Goal: Task Accomplishment & Management: Manage account settings

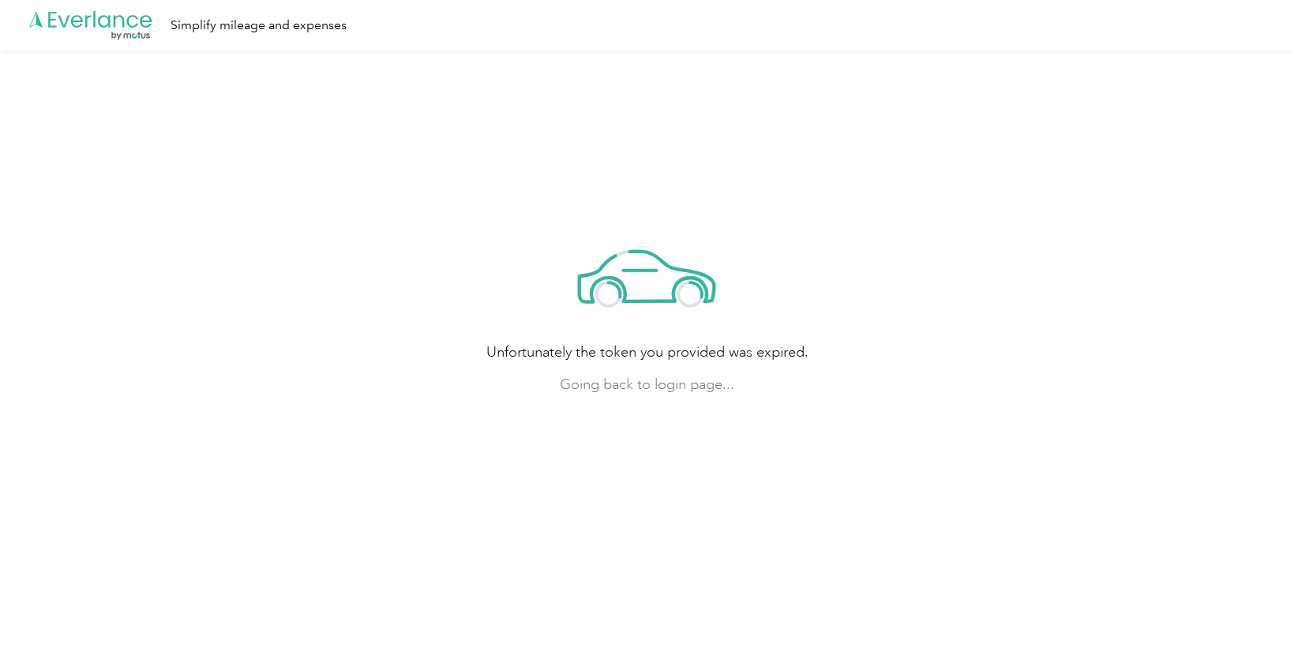
click at [665, 384] on span "Going back to login page..." at bounding box center [647, 384] width 322 height 21
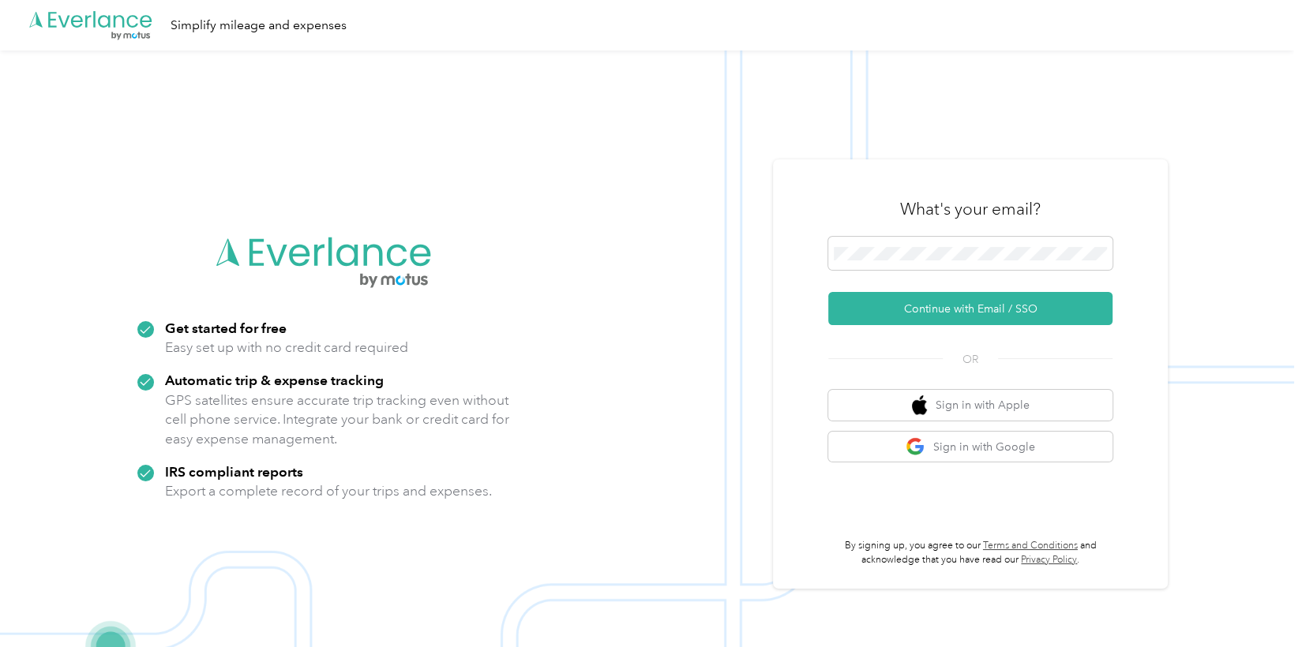
click at [746, 300] on img at bounding box center [647, 374] width 1294 height 647
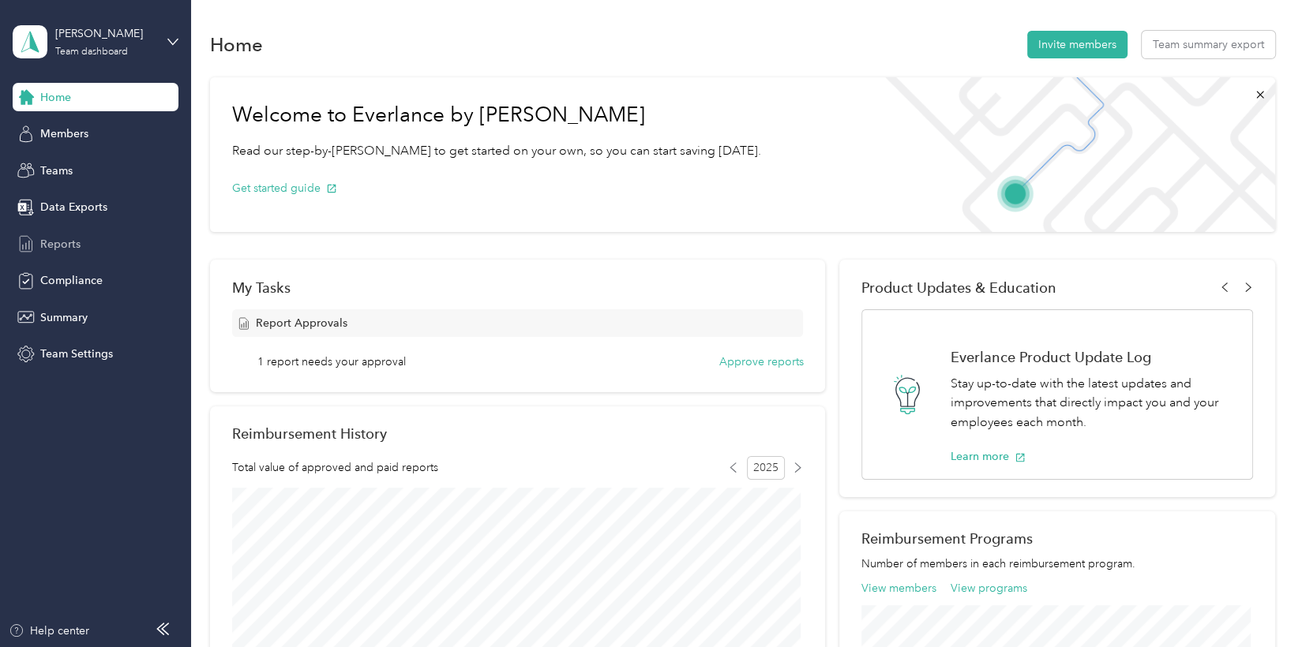
click at [84, 242] on div "Reports" at bounding box center [96, 244] width 166 height 28
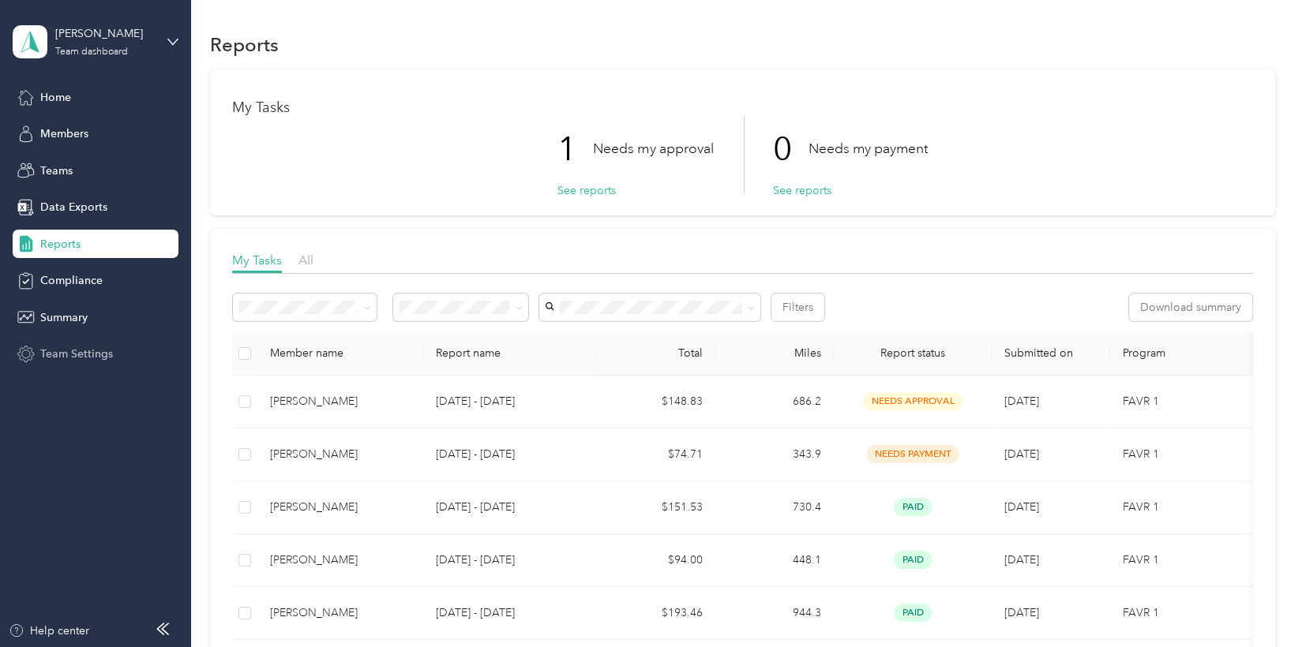
click at [69, 340] on div "Team Settings" at bounding box center [96, 354] width 166 height 28
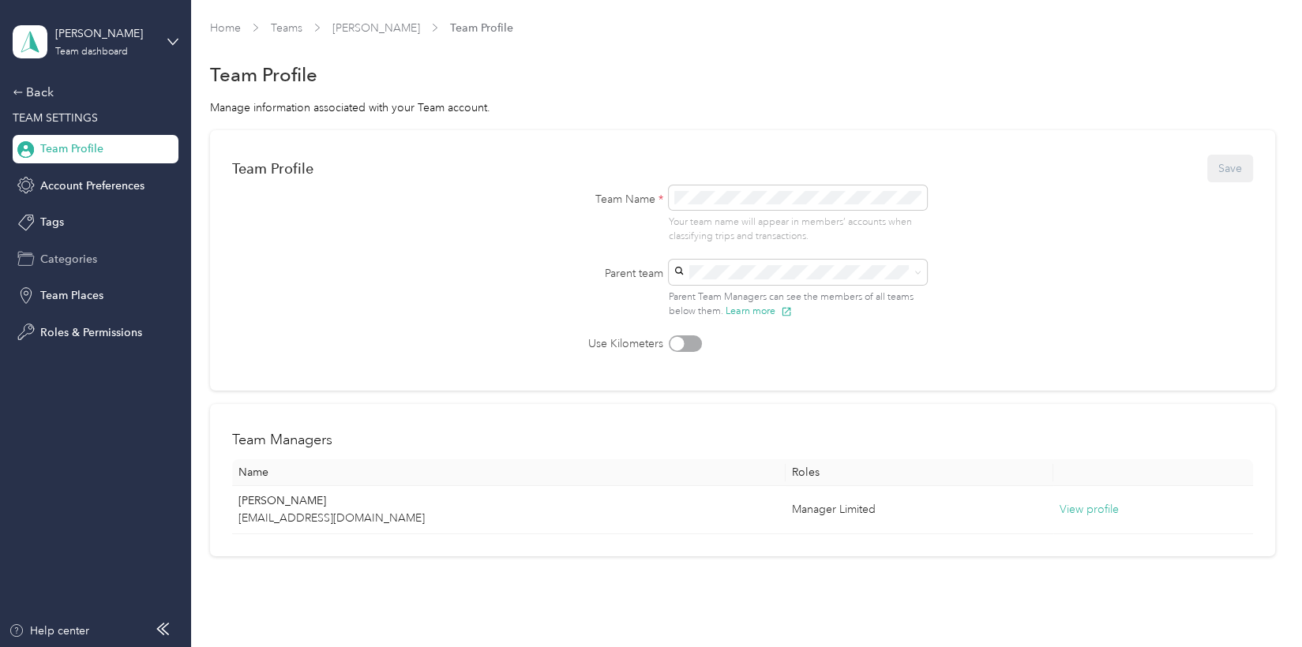
click at [71, 259] on span "Categories" at bounding box center [68, 259] width 57 height 17
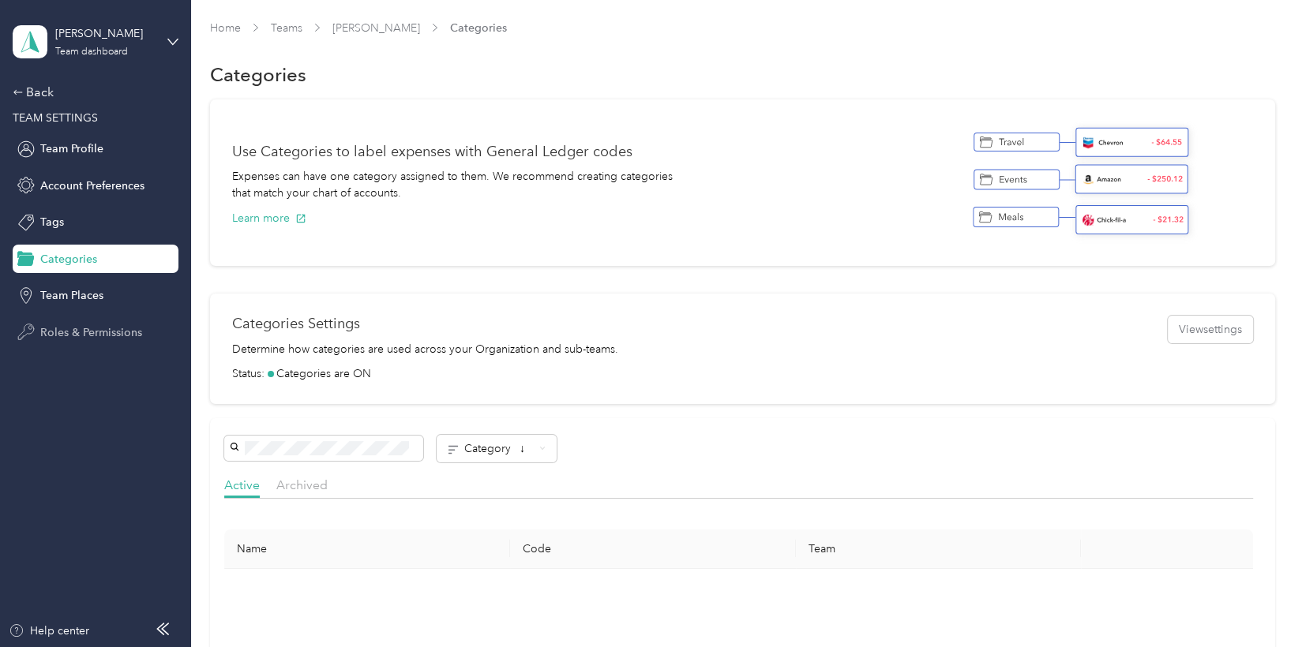
click at [84, 335] on span "Roles & Permissions" at bounding box center [91, 332] width 102 height 17
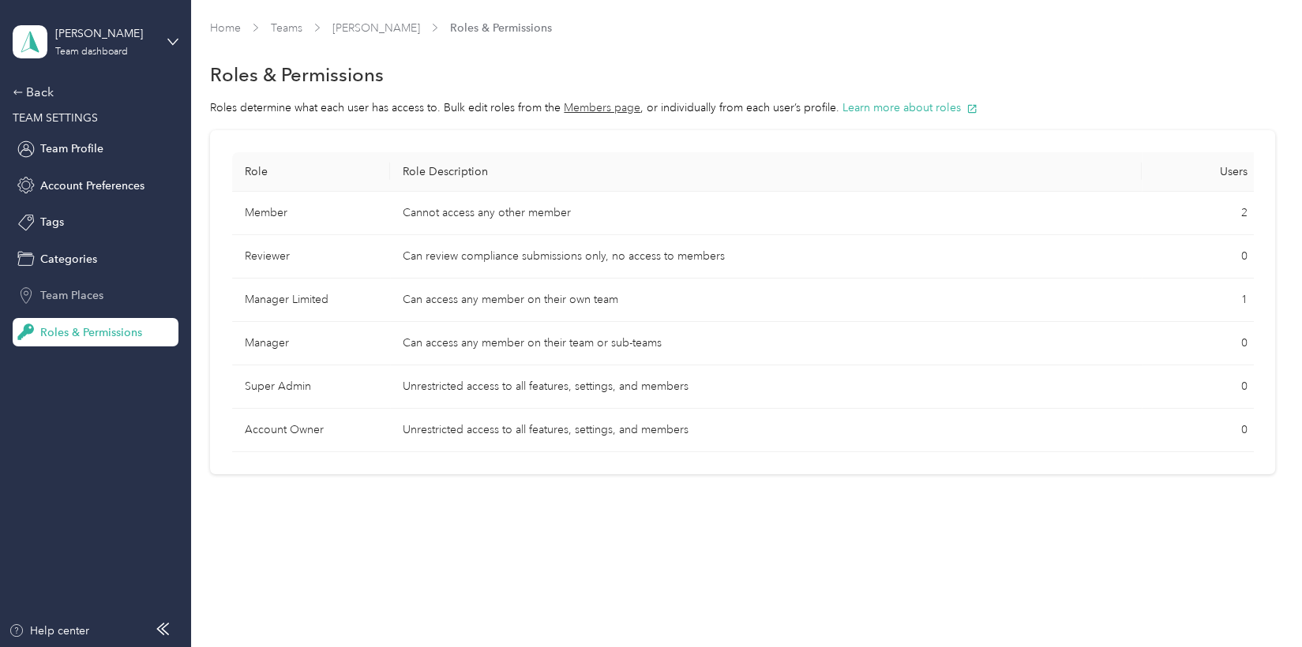
click at [88, 296] on span "Team Places" at bounding box center [71, 295] width 63 height 17
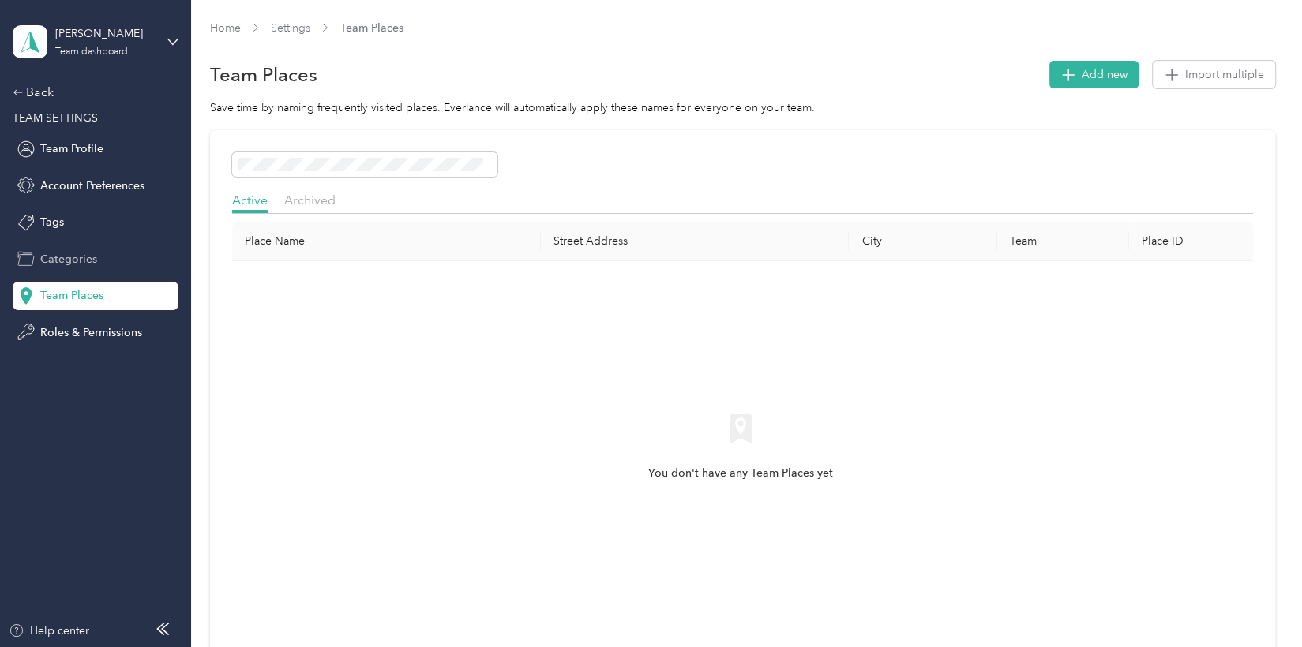
click at [83, 270] on div "Categories" at bounding box center [96, 259] width 166 height 28
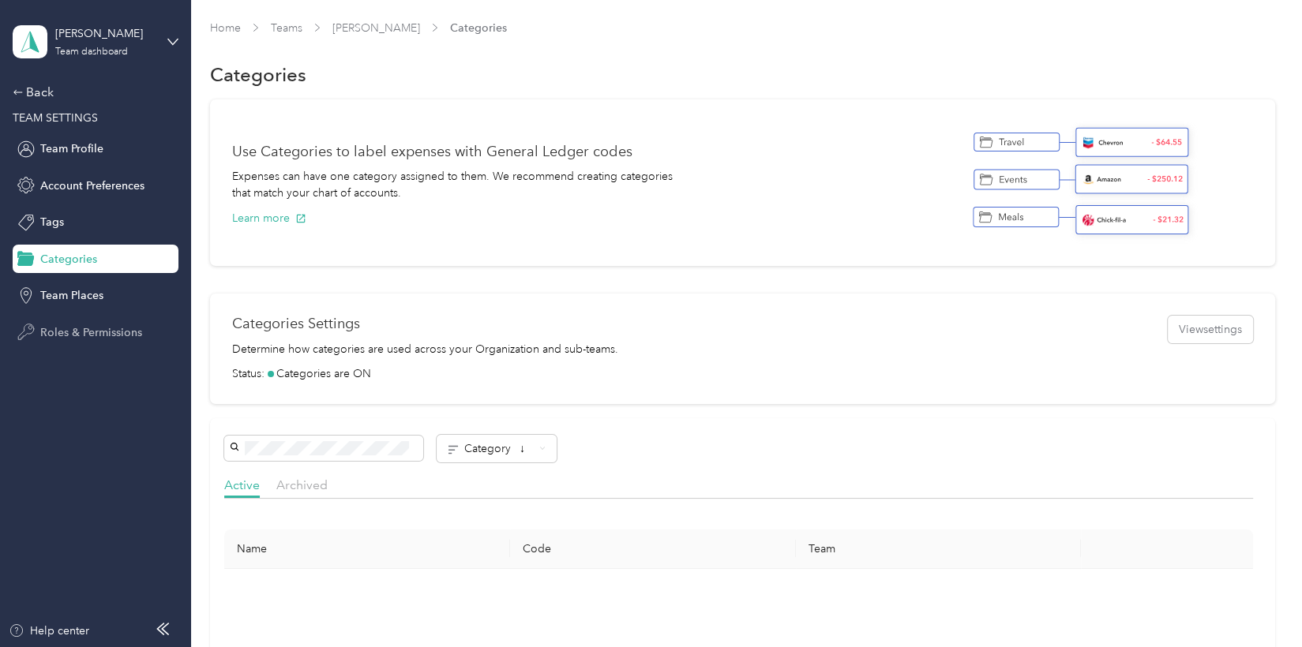
click at [100, 324] on span "Roles & Permissions" at bounding box center [91, 332] width 102 height 17
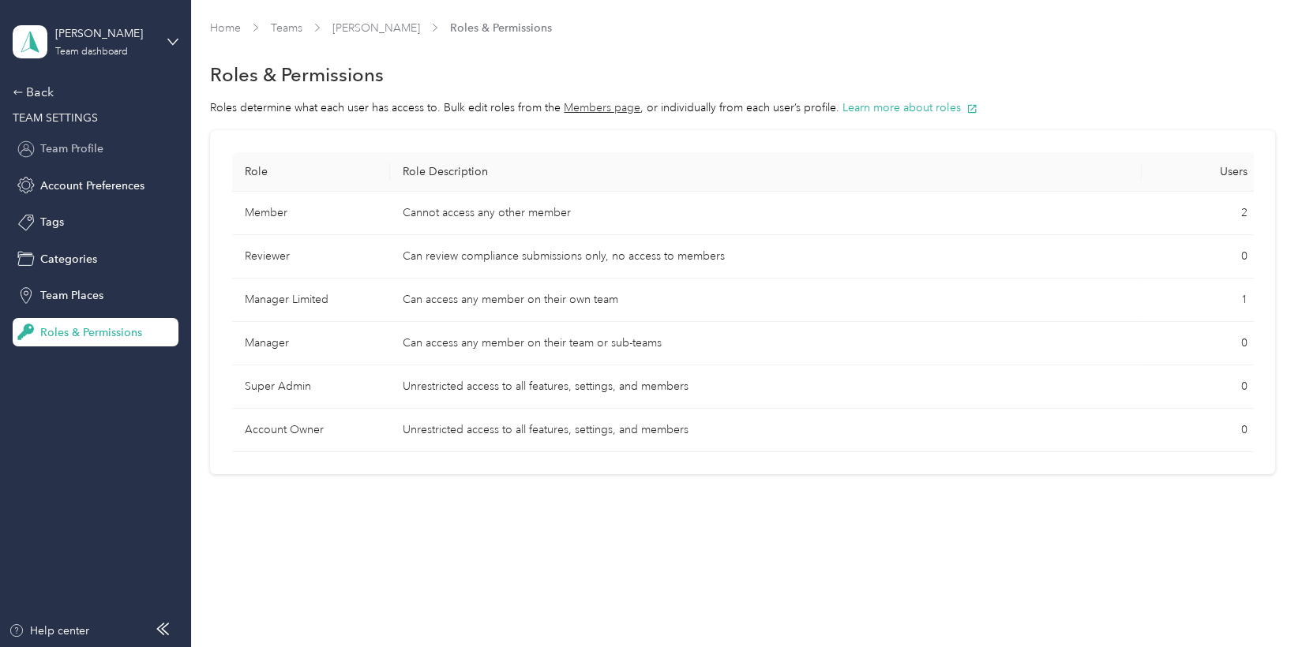
click at [117, 154] on div "Team Profile" at bounding box center [96, 149] width 166 height 28
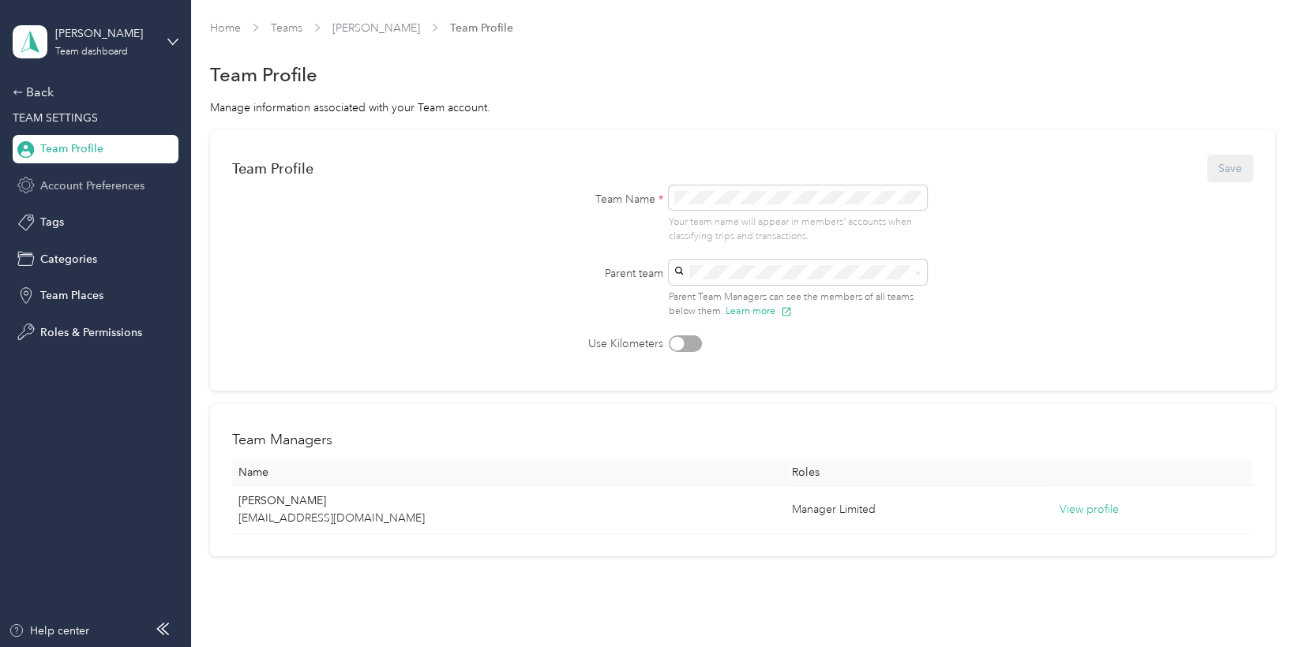
click at [117, 178] on span "Account Preferences" at bounding box center [92, 186] width 104 height 17
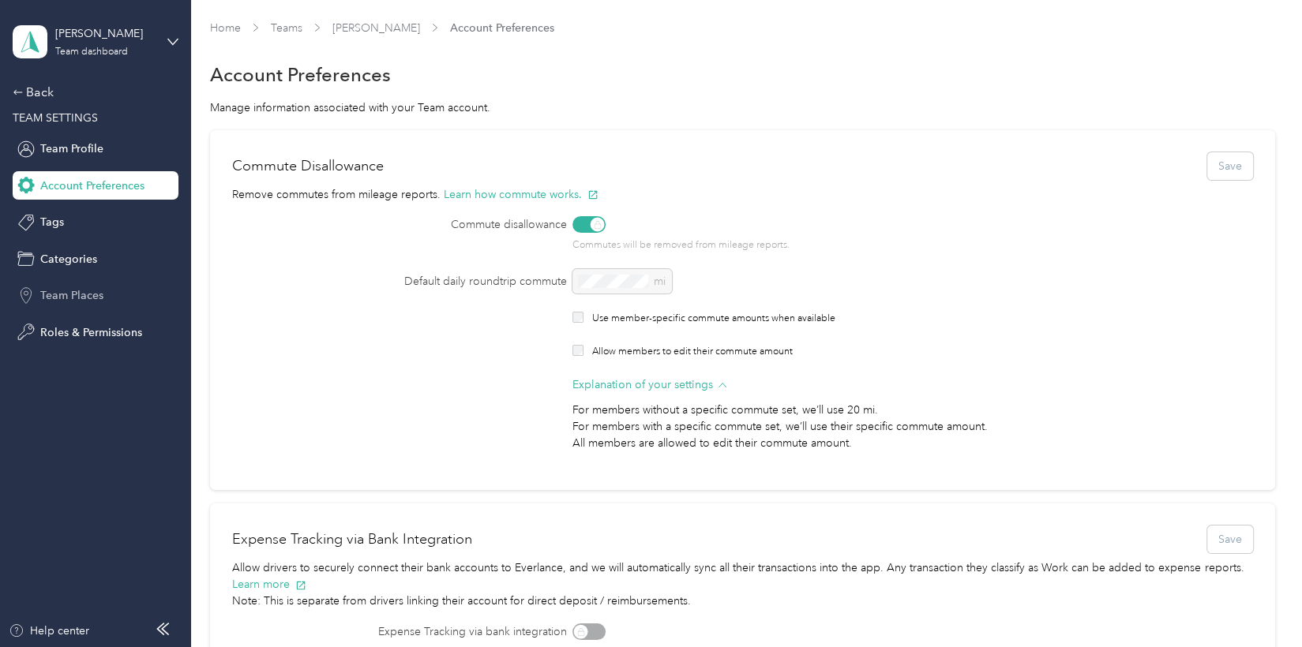
click at [77, 291] on span "Team Places" at bounding box center [71, 295] width 63 height 17
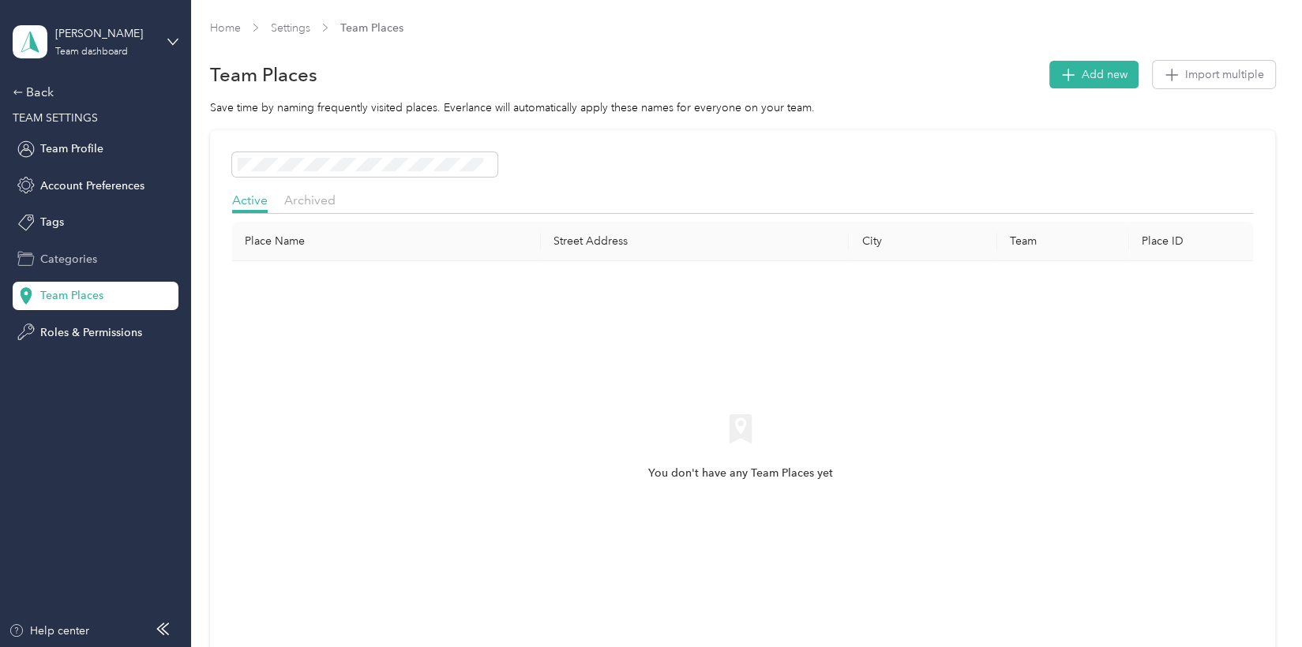
click at [67, 263] on span "Categories" at bounding box center [68, 259] width 57 height 17
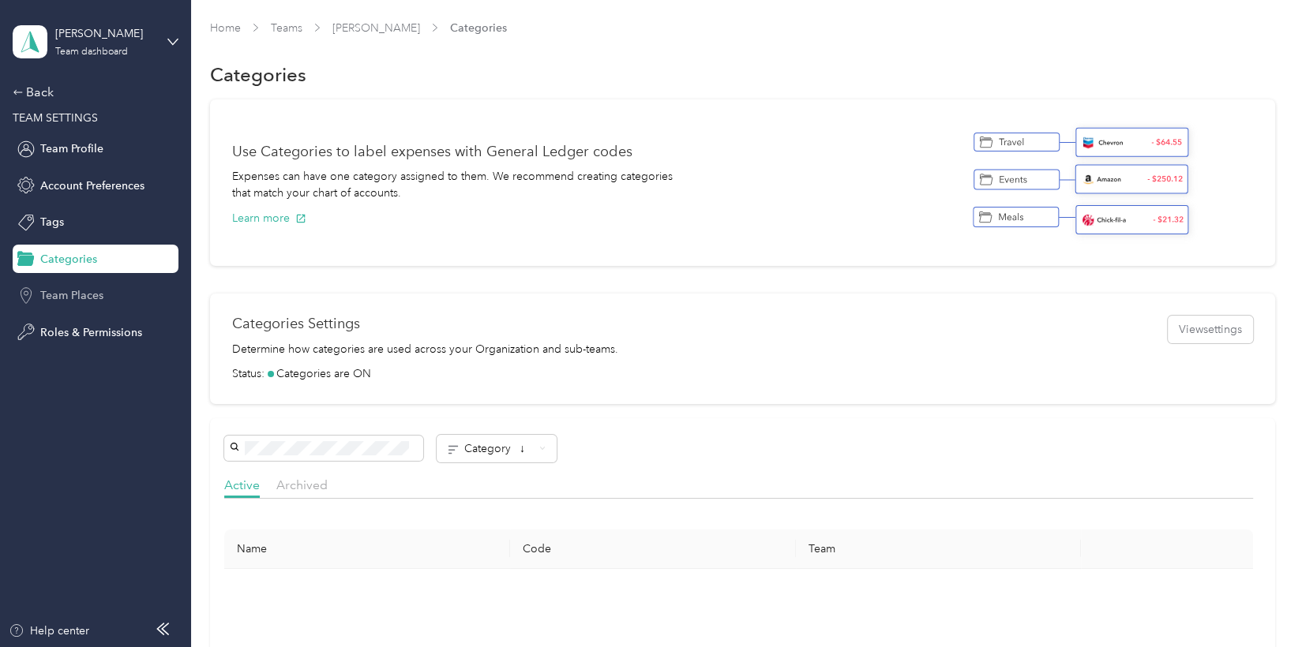
click at [71, 288] on span "Team Places" at bounding box center [71, 295] width 63 height 17
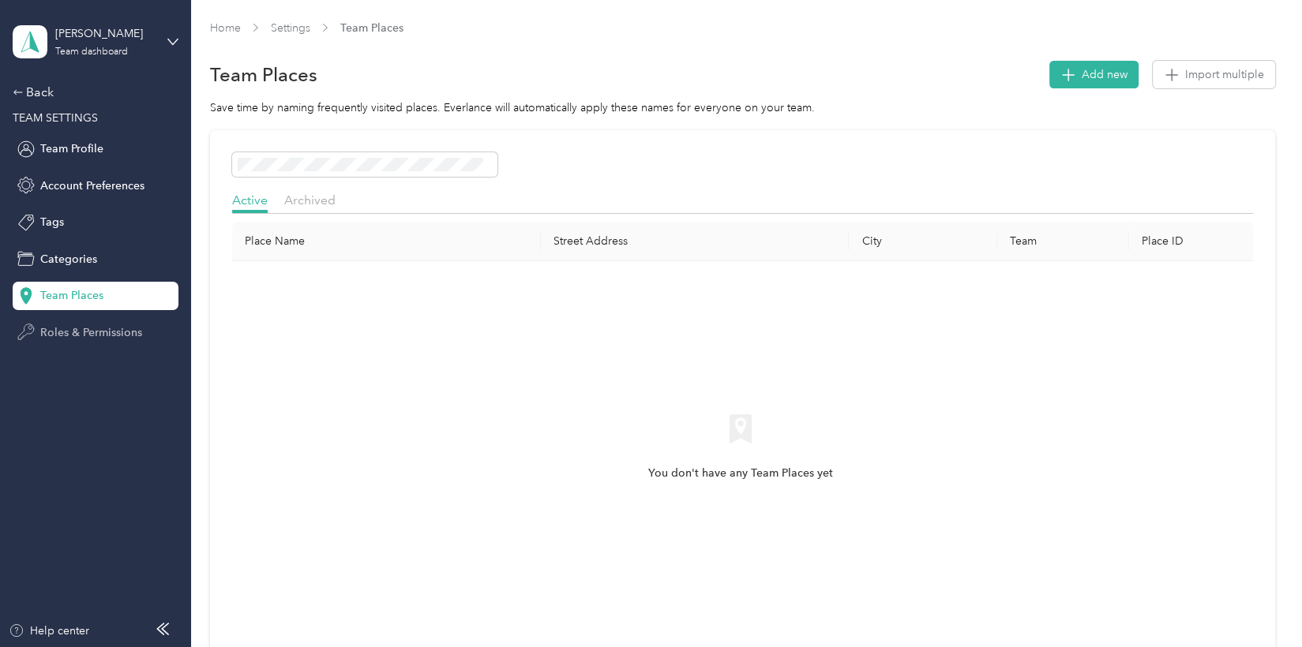
click at [64, 320] on div "Roles & Permissions" at bounding box center [96, 332] width 166 height 28
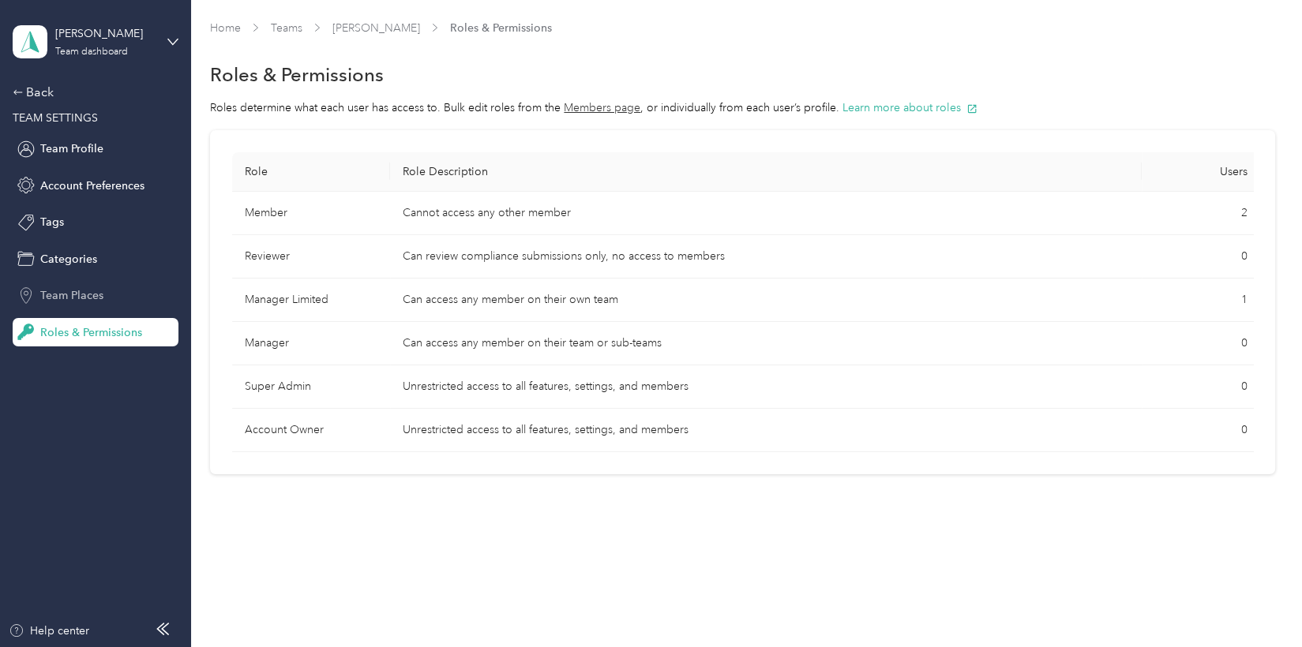
click at [55, 299] on span "Team Places" at bounding box center [71, 295] width 63 height 17
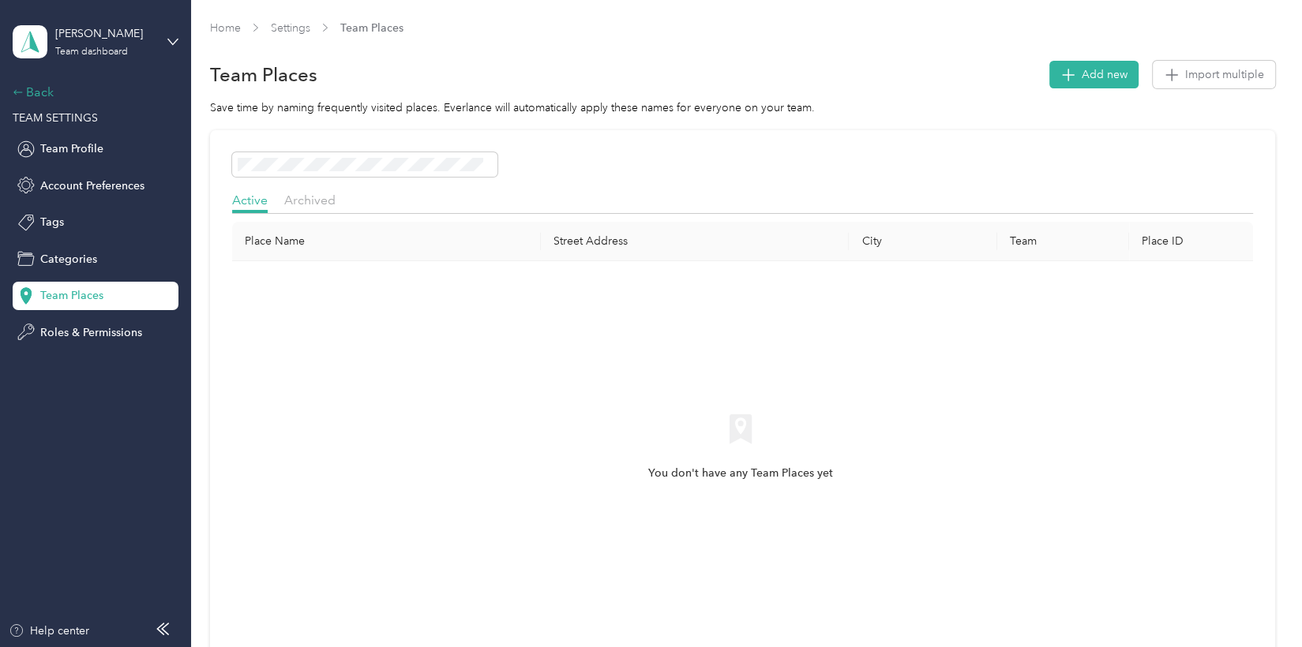
click at [42, 86] on div "Back" at bounding box center [92, 92] width 158 height 19
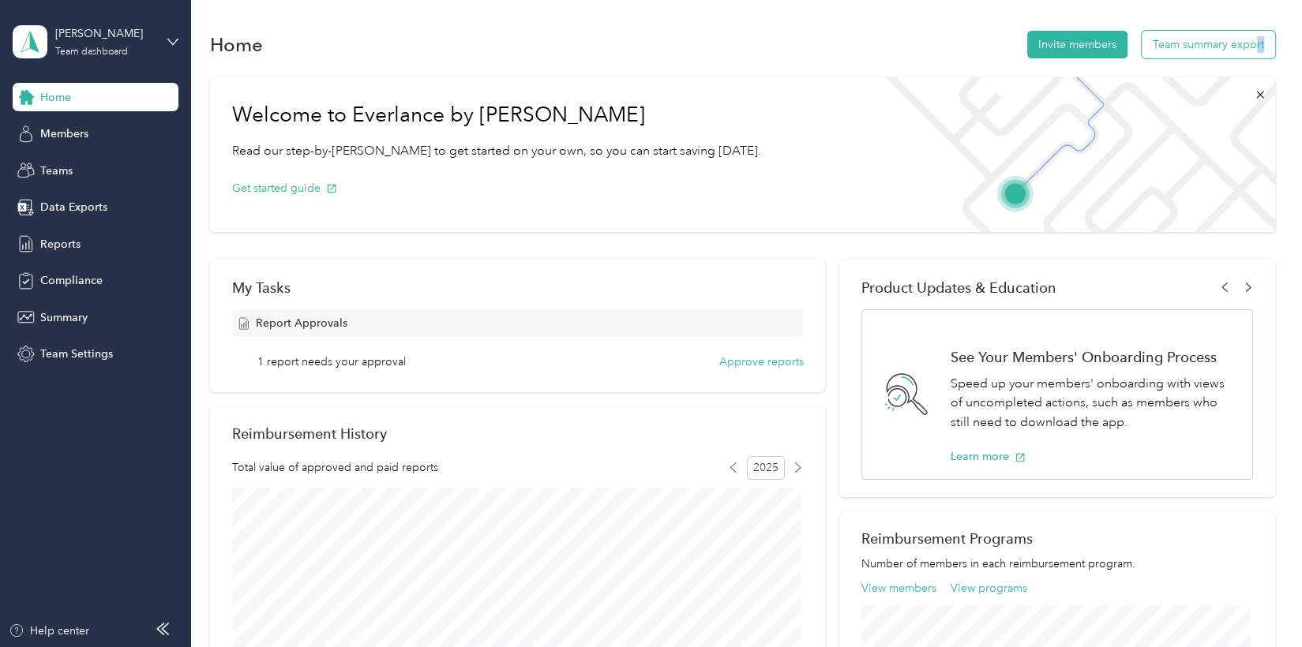
click at [1252, 43] on div "Home Invite members Team summary export Welcome to Everlance by Motus Read our …" at bounding box center [742, 584] width 1103 height 1168
drag, startPoint x: 1252, startPoint y: 43, endPoint x: 1216, endPoint y: 37, distance: 36.9
click at [1216, 37] on button "Team summary export" at bounding box center [1208, 45] width 133 height 28
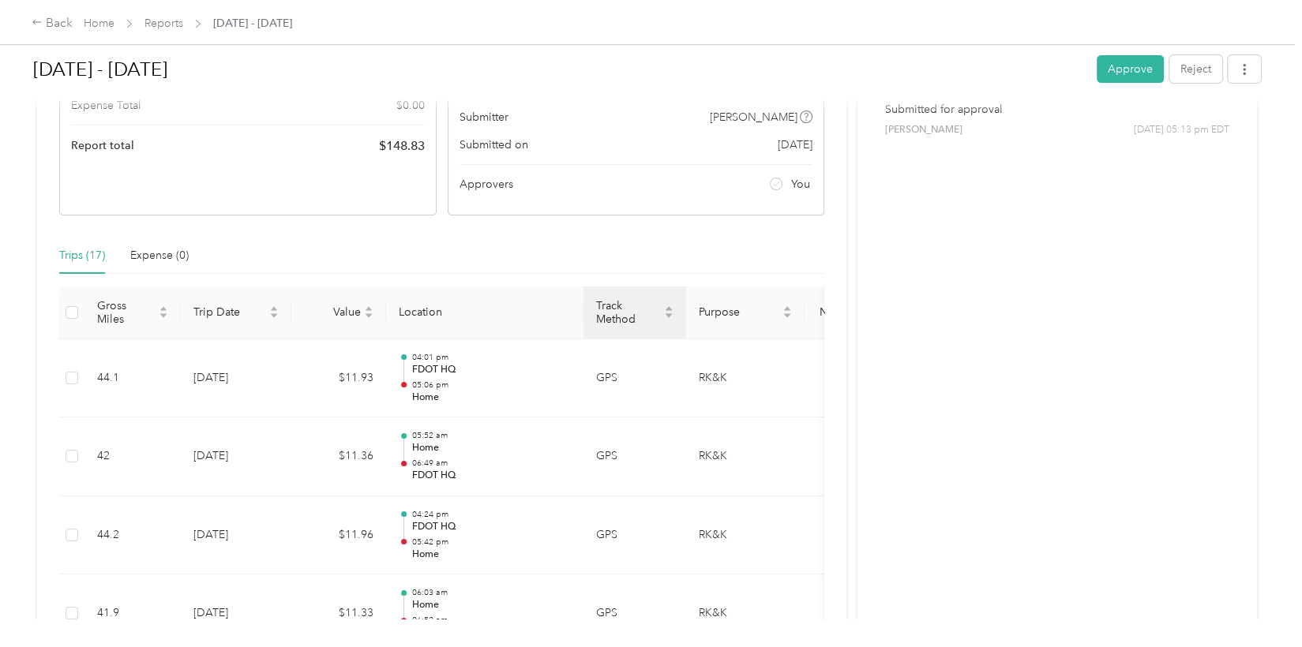
scroll to position [236, 0]
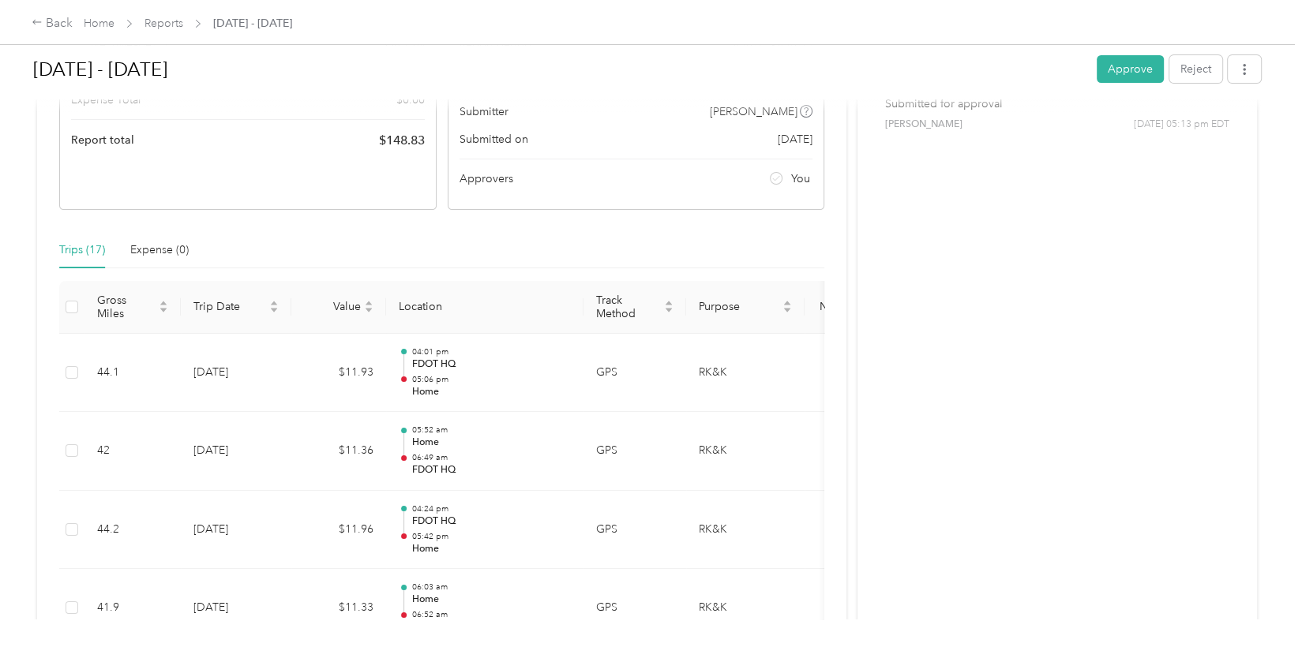
click at [1106, 69] on button "Approve" at bounding box center [1130, 69] width 67 height 28
